Goal: Task Accomplishment & Management: Manage account settings

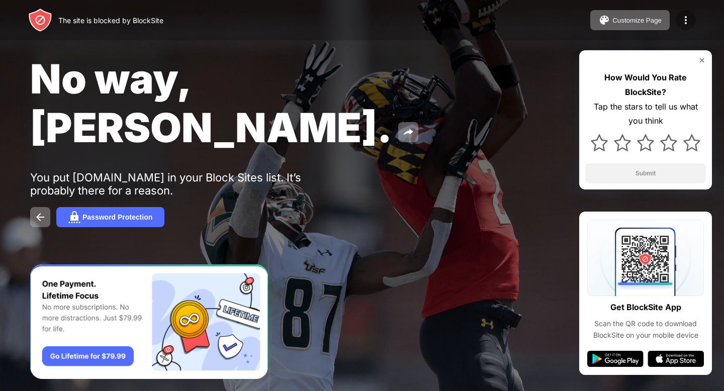
click at [686, 24] on img at bounding box center [686, 20] width 12 height 12
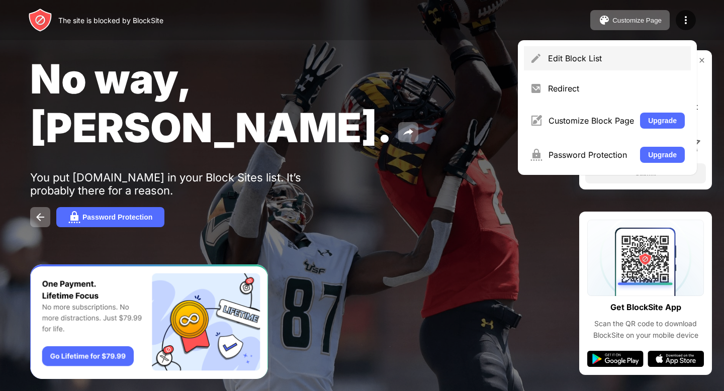
click at [614, 63] on div "Edit Block List" at bounding box center [616, 58] width 137 height 10
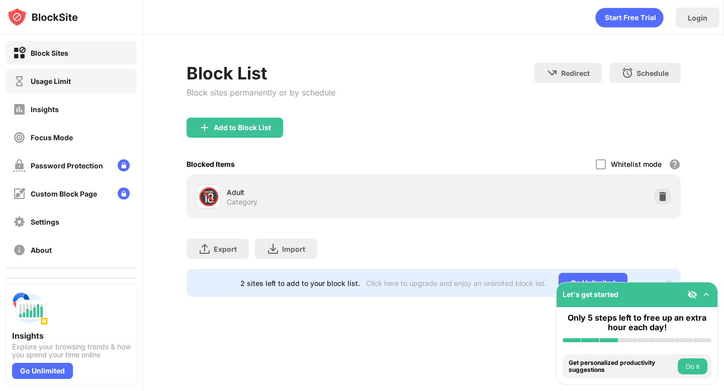
click at [74, 87] on div "Usage Limit" at bounding box center [71, 81] width 131 height 24
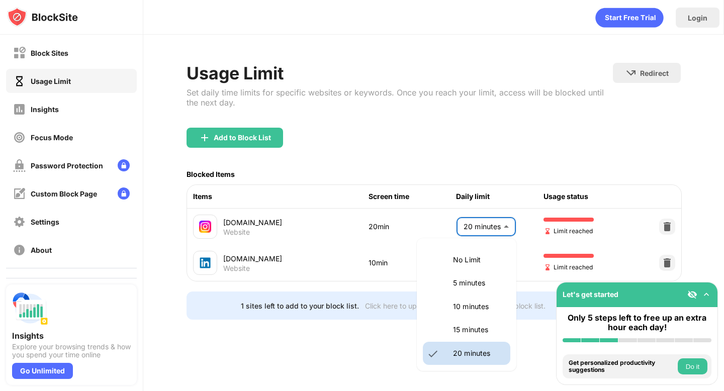
click at [485, 225] on body "Block Sites Usage Limit Insights Focus Mode Password Protection Custom Block Pa…" at bounding box center [362, 195] width 724 height 391
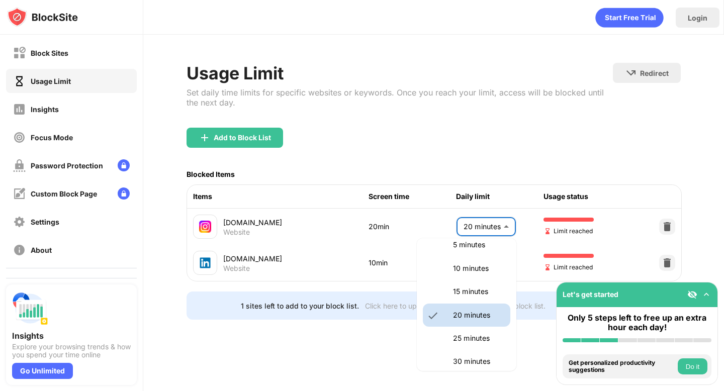
scroll to position [41, 0]
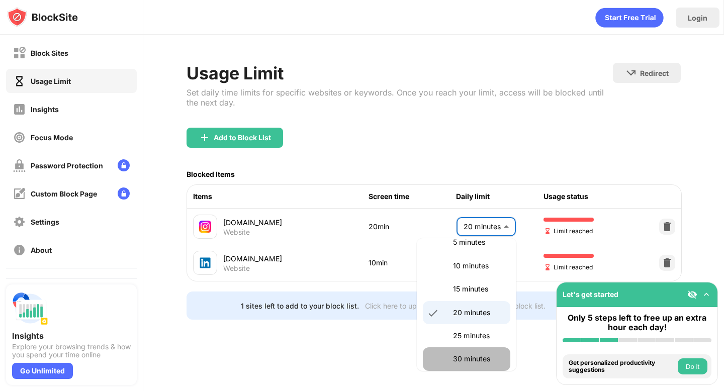
click at [463, 364] on p "30 minutes" at bounding box center [478, 359] width 51 height 11
type input "**"
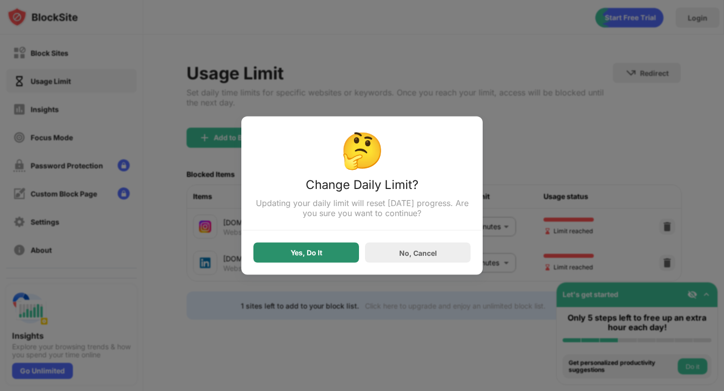
click at [319, 257] on div "Yes, Do It" at bounding box center [307, 253] width 32 height 8
